Goal: Book appointment/travel/reservation

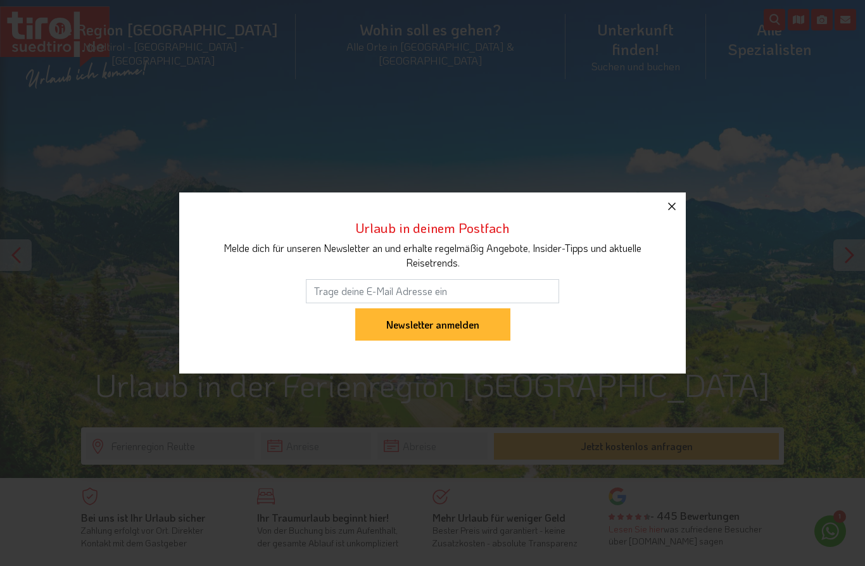
click at [666, 205] on icon "button" at bounding box center [671, 206] width 15 height 15
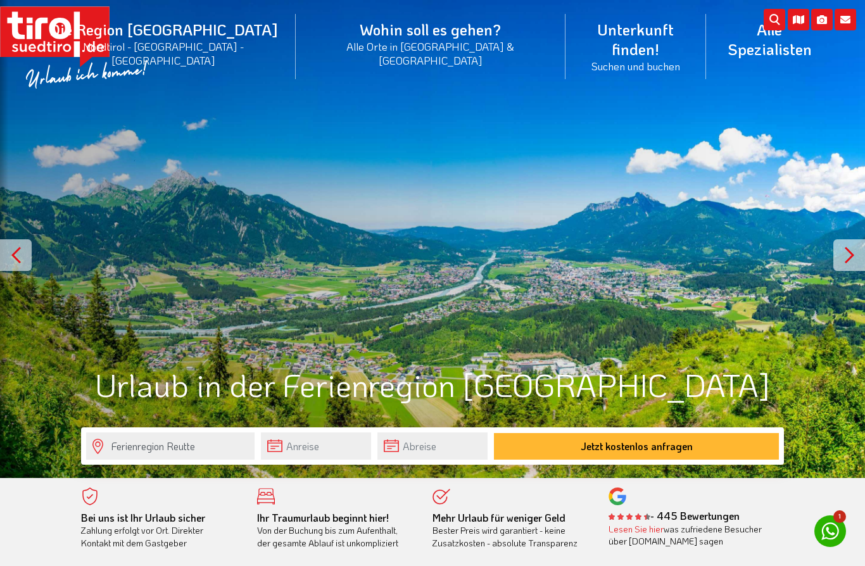
scroll to position [3, 0]
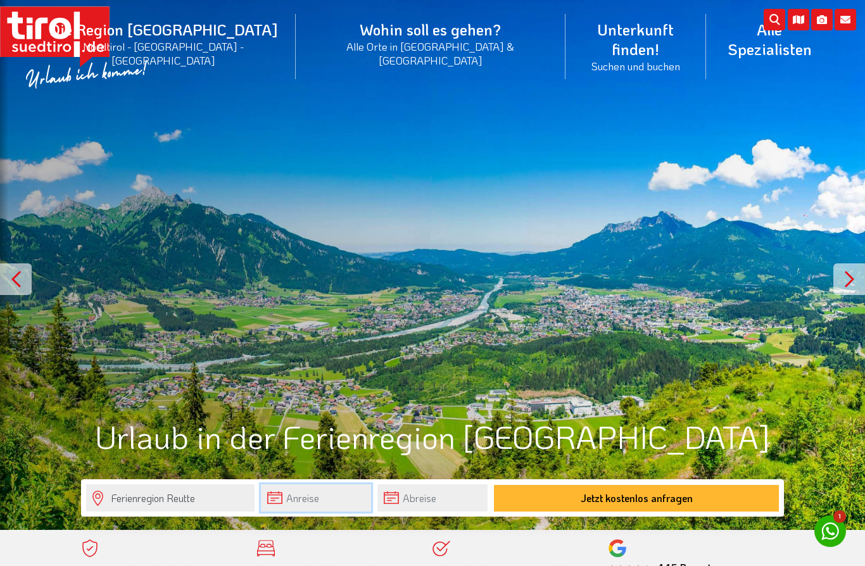
click at [327, 496] on input "text" at bounding box center [316, 497] width 110 height 27
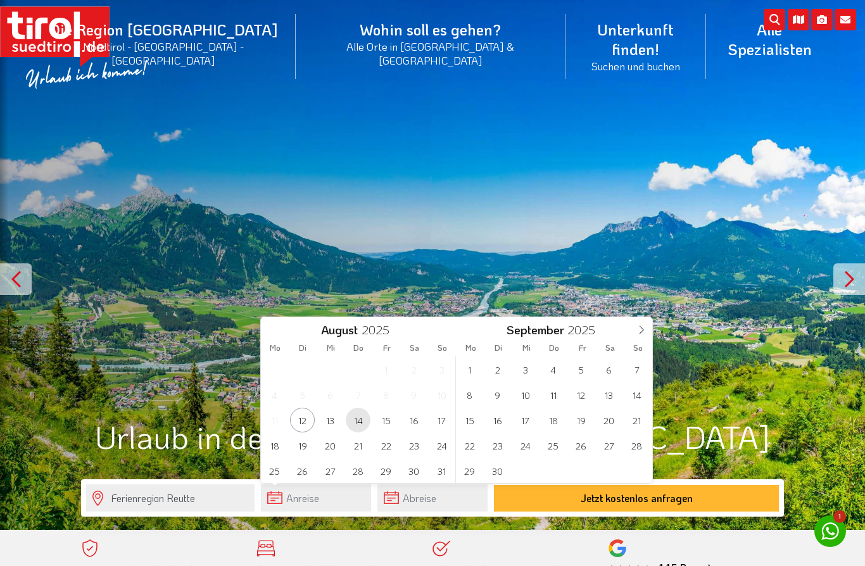
click at [360, 418] on span "14" at bounding box center [358, 420] width 25 height 25
click at [275, 449] on span "18" at bounding box center [274, 445] width 25 height 25
type input "[DATE]"
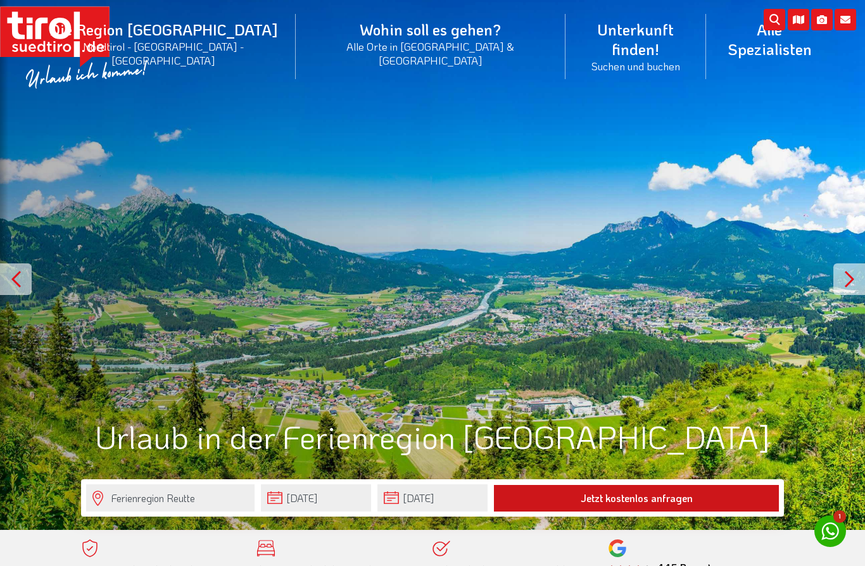
click at [672, 500] on button "Jetzt kostenlos anfragen" at bounding box center [636, 498] width 285 height 27
